Goal: Task Accomplishment & Management: Use online tool/utility

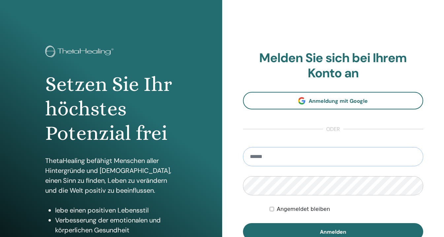
type input "**********"
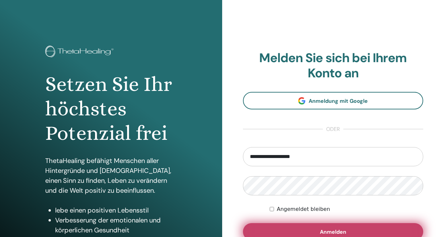
click at [335, 231] on span "Anmelden" at bounding box center [333, 231] width 26 height 7
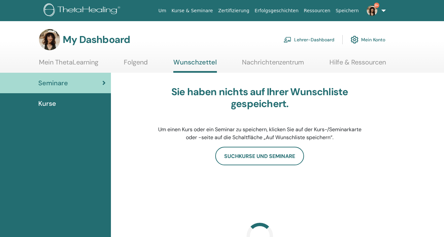
click at [316, 40] on link "Lehrer-Dashboard" at bounding box center [309, 39] width 51 height 15
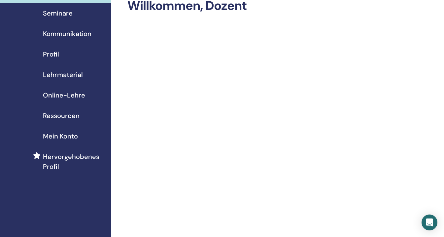
scroll to position [1, 0]
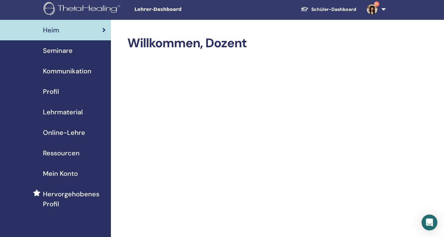
click at [59, 50] on span "Seminare" at bounding box center [58, 51] width 30 height 10
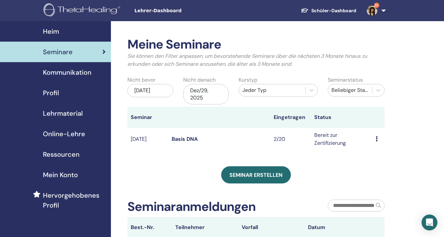
click at [377, 139] on icon at bounding box center [377, 138] width 2 height 5
click at [378, 166] on link "Teilnehmer" at bounding box center [379, 164] width 27 height 7
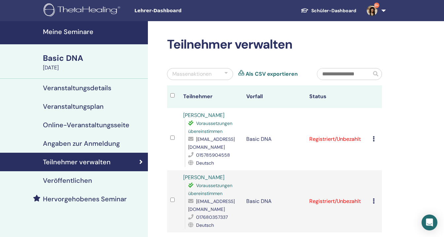
click at [199, 74] on div "Massenaktionen" at bounding box center [191, 74] width 39 height 8
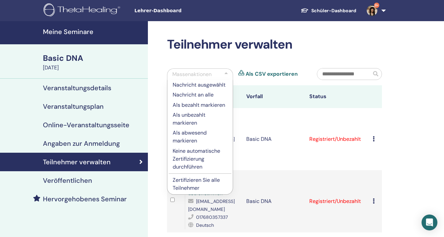
click at [193, 185] on p "Zertifizieren Sie alle Teilnehmer" at bounding box center [200, 184] width 55 height 16
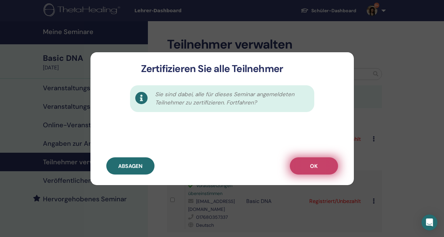
click at [319, 160] on button "OK" at bounding box center [314, 165] width 48 height 17
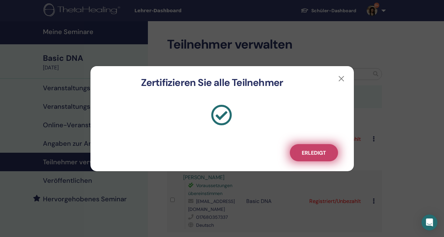
click at [326, 151] on span "Erledigt" at bounding box center [314, 152] width 24 height 7
